Goal: Task Accomplishment & Management: Manage account settings

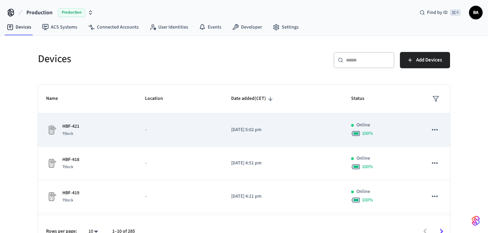
click at [437, 129] on icon "sticky table" at bounding box center [435, 129] width 9 height 9
click at [437, 129] on div at bounding box center [244, 116] width 488 height 233
click at [379, 129] on div "100 %" at bounding box center [381, 133] width 60 height 9
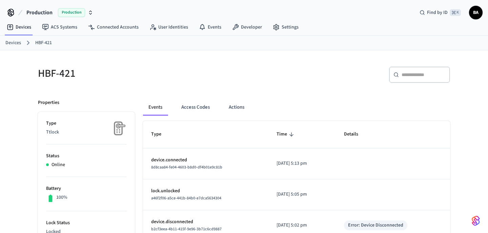
click at [9, 42] on link "Devices" at bounding box center [13, 42] width 16 height 7
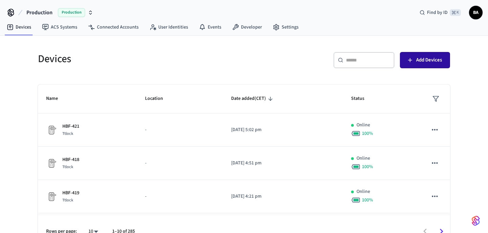
click at [425, 66] on button "Add Devices" at bounding box center [425, 60] width 50 height 16
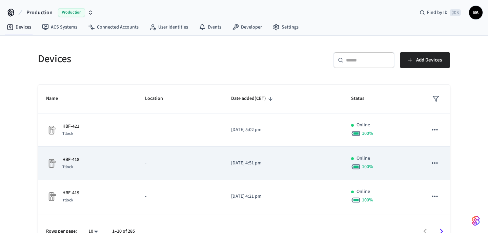
click at [437, 161] on icon "sticky table" at bounding box center [435, 162] width 9 height 9
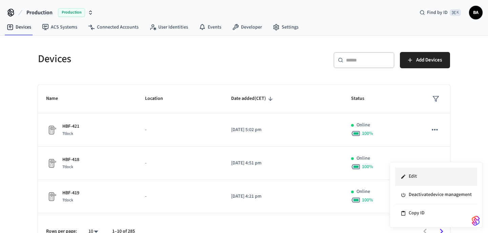
click at [416, 182] on li "Edit" at bounding box center [437, 176] width 82 height 18
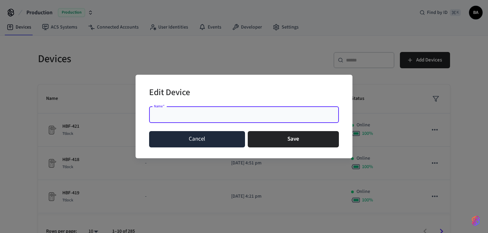
click at [185, 139] on button "Cancel" at bounding box center [197, 139] width 96 height 16
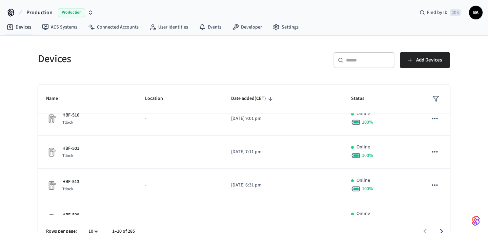
scroll to position [210, 0]
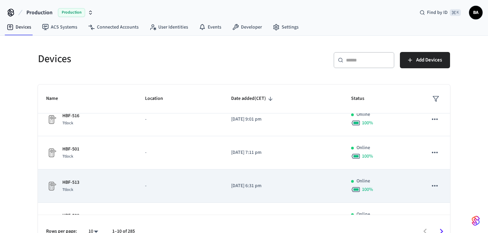
click at [436, 187] on icon "sticky table" at bounding box center [435, 185] width 9 height 9
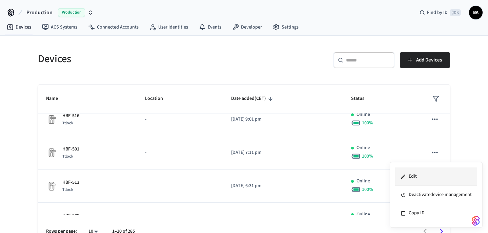
click at [421, 179] on li "Edit" at bounding box center [437, 176] width 82 height 18
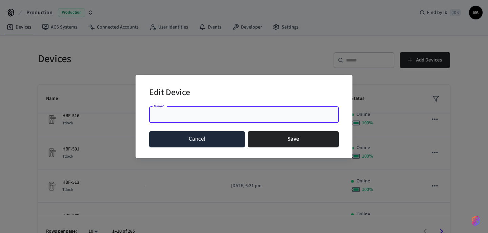
click at [173, 138] on button "Cancel" at bounding box center [197, 139] width 96 height 16
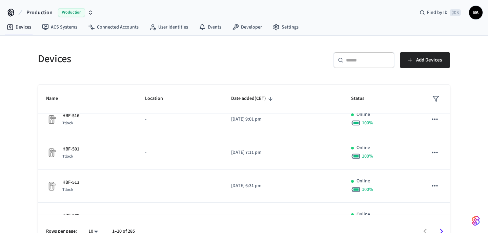
scroll to position [231, 0]
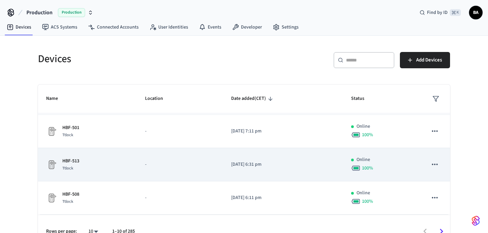
click at [109, 157] on td "HBF-513 Ttlock" at bounding box center [87, 164] width 99 height 33
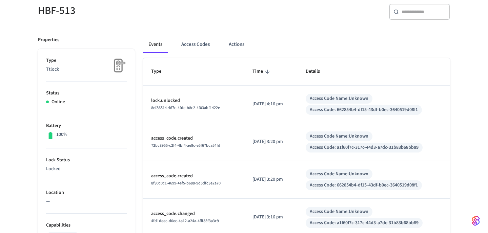
scroll to position [47, 0]
